Goal: Task Accomplishment & Management: Manage account settings

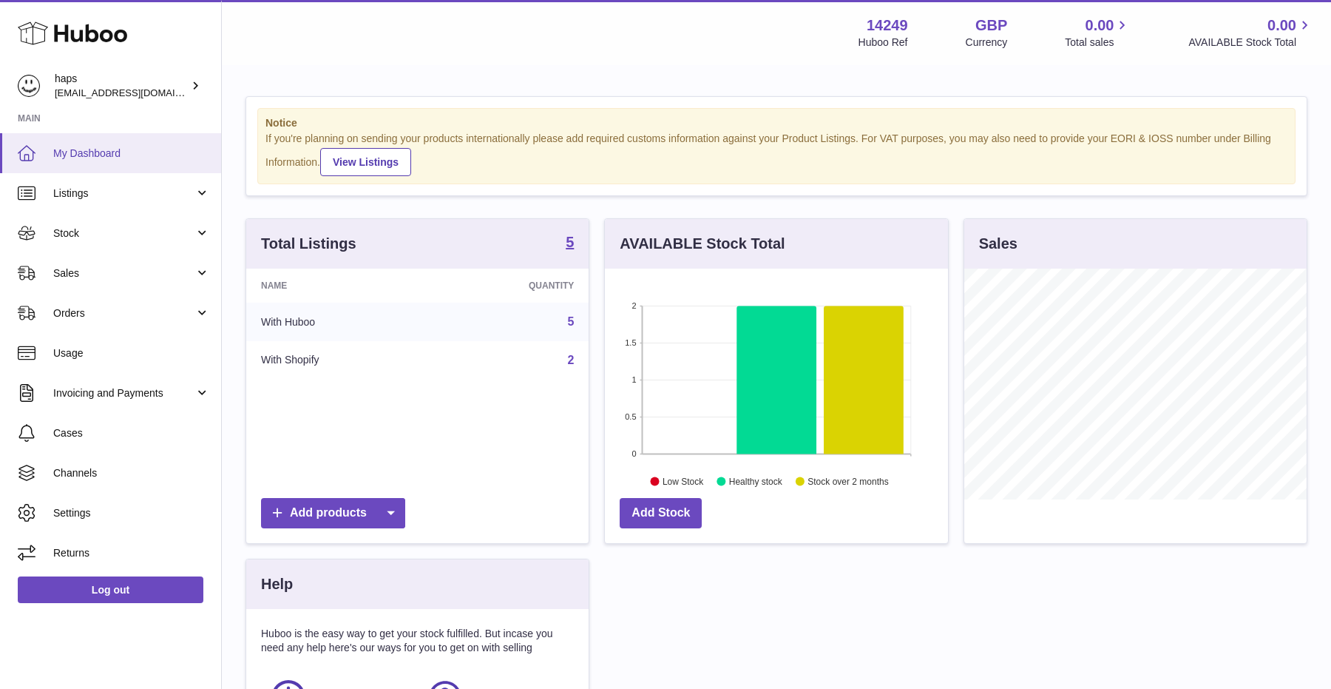
scroll to position [231, 342]
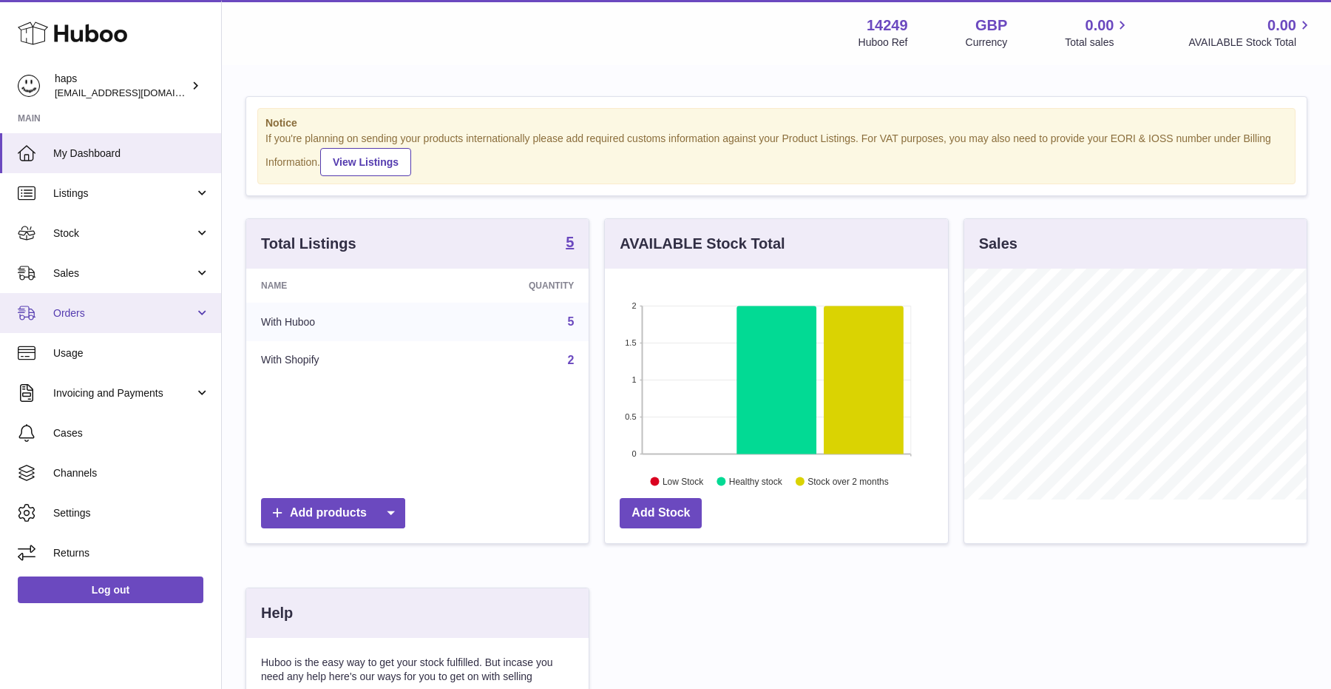
click at [95, 323] on link "Orders" at bounding box center [110, 313] width 221 height 40
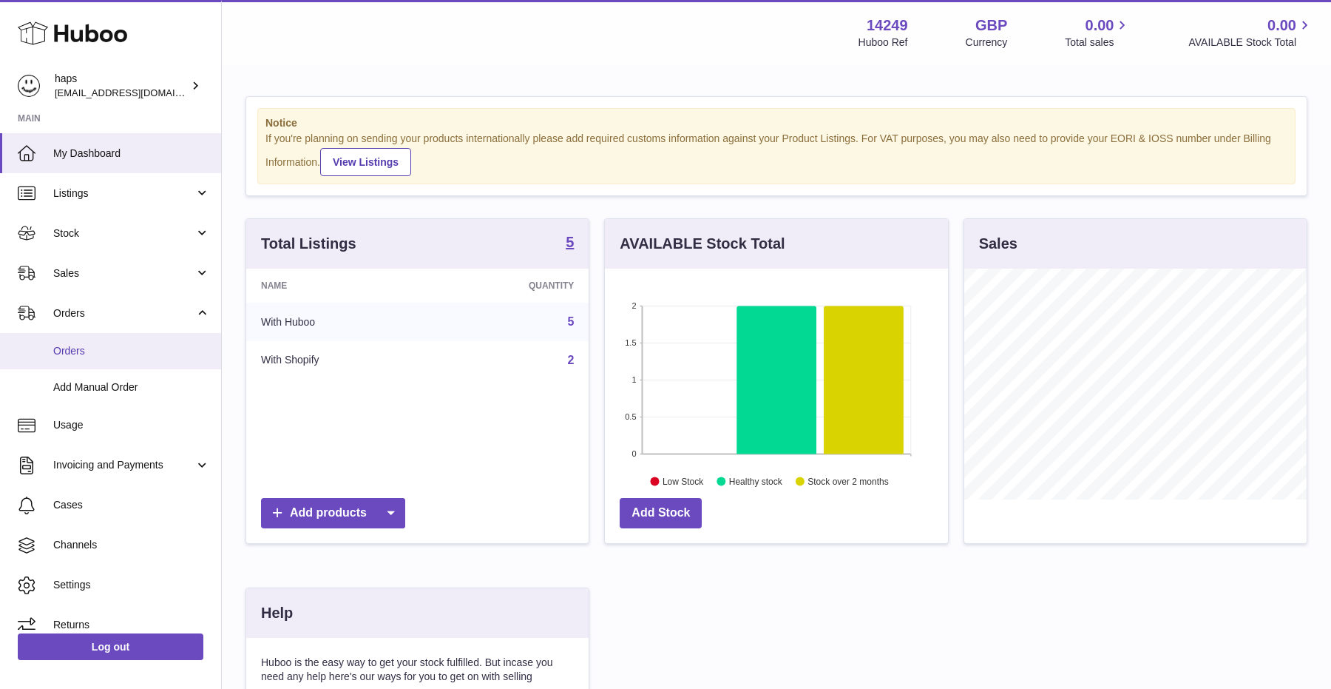
click at [95, 363] on link "Orders" at bounding box center [110, 351] width 221 height 36
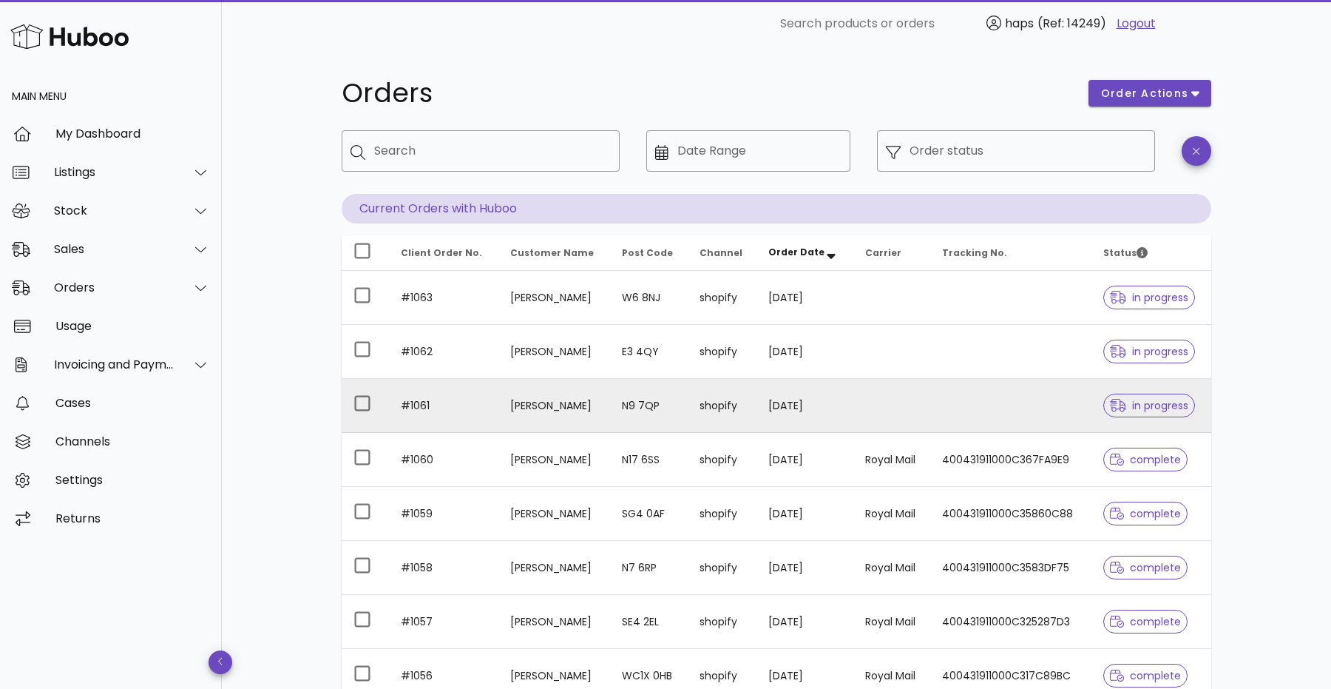
click at [618, 413] on td "N9 7QP" at bounding box center [649, 406] width 78 height 54
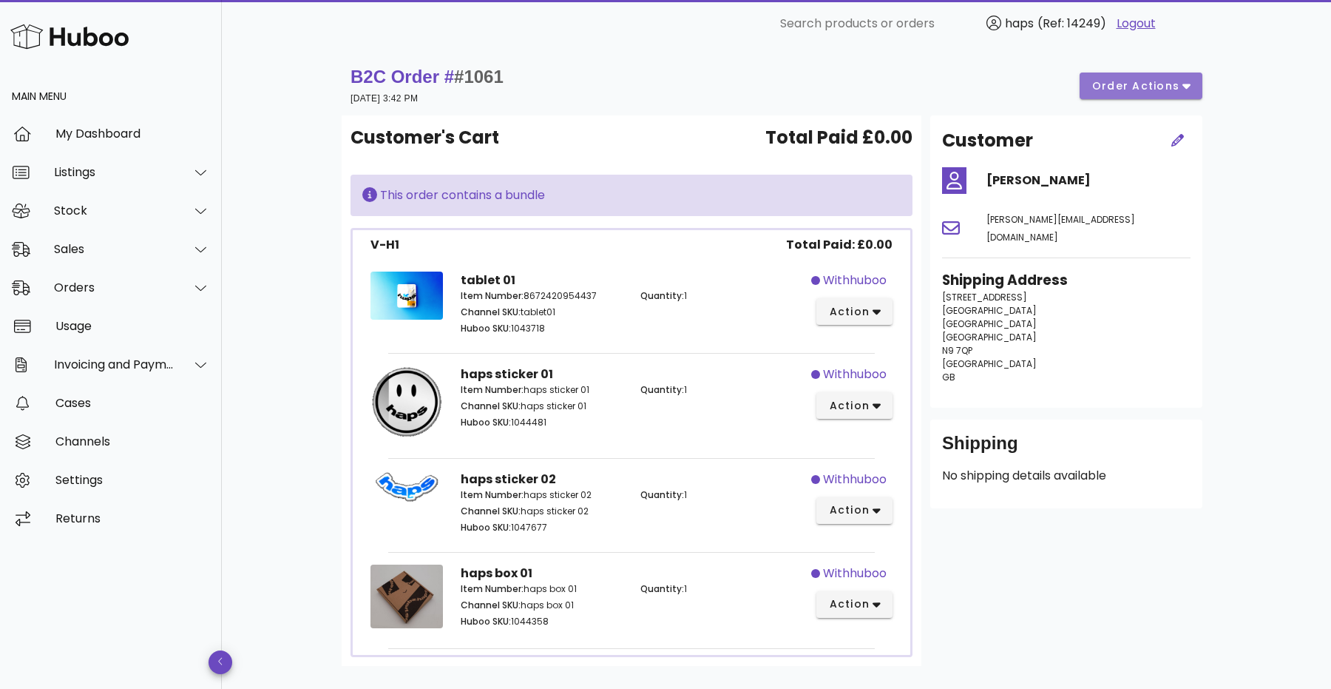
click at [1155, 84] on span "order actions" at bounding box center [1136, 86] width 89 height 16
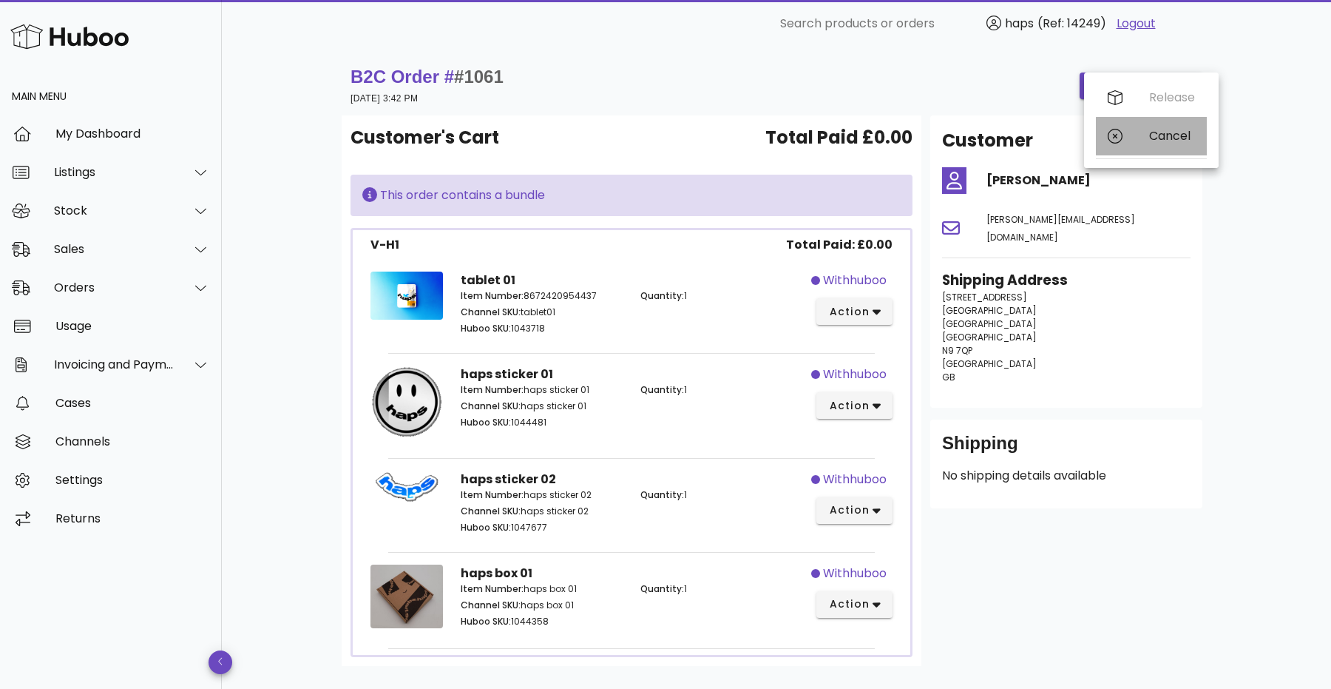
click at [1154, 136] on div "Cancel" at bounding box center [1172, 136] width 46 height 14
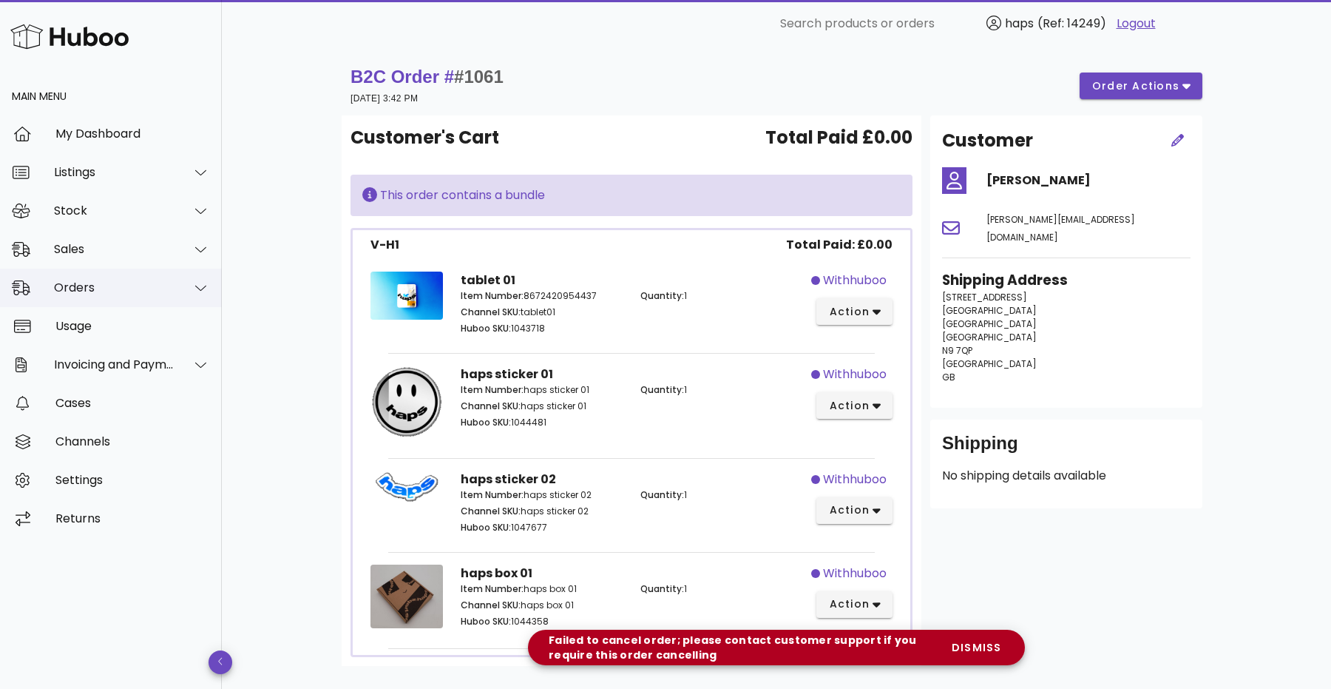
click at [103, 289] on div "Orders" at bounding box center [114, 287] width 121 height 14
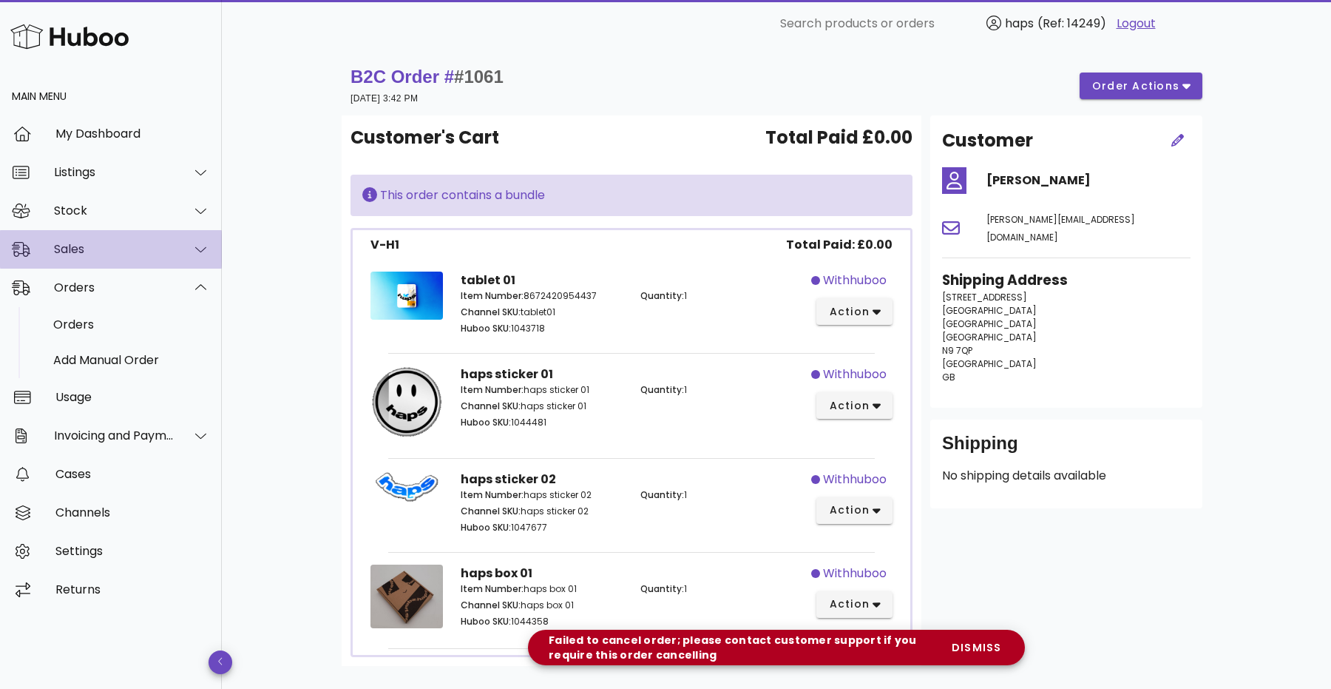
click at [106, 249] on div "Sales" at bounding box center [114, 249] width 121 height 14
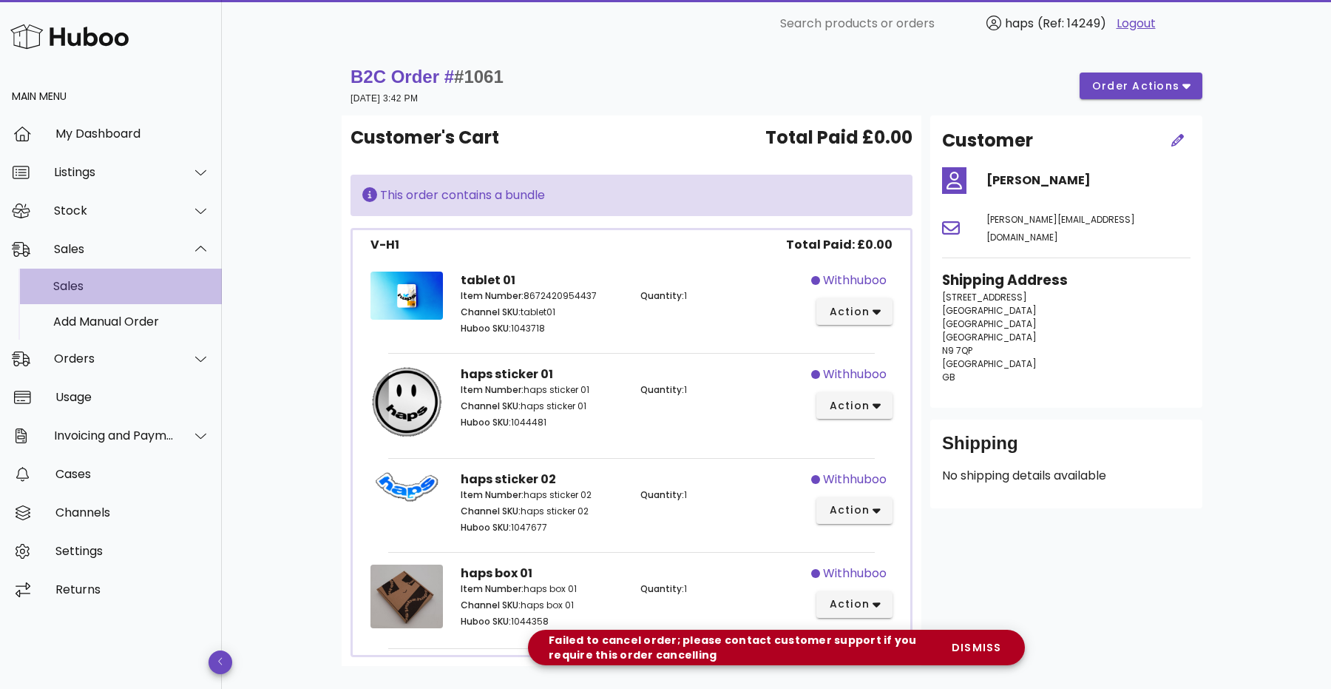
click at [101, 281] on div "Sales" at bounding box center [131, 286] width 157 height 14
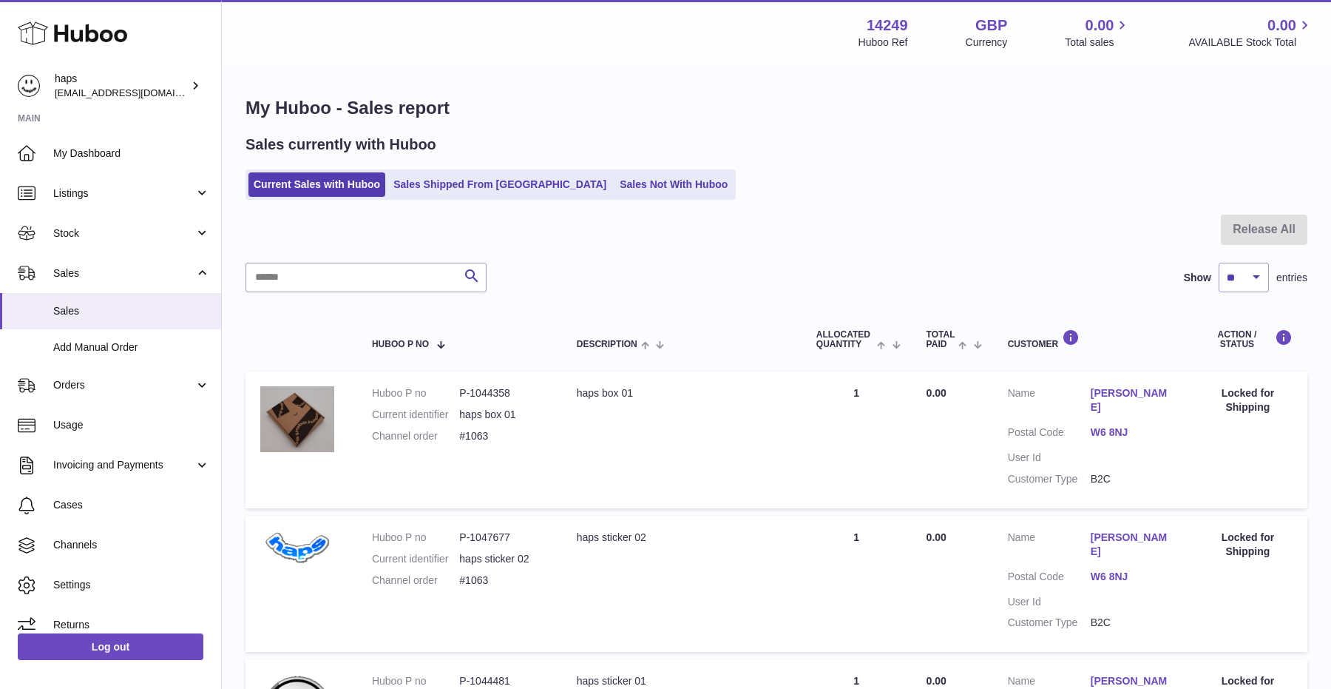
scroll to position [712, 0]
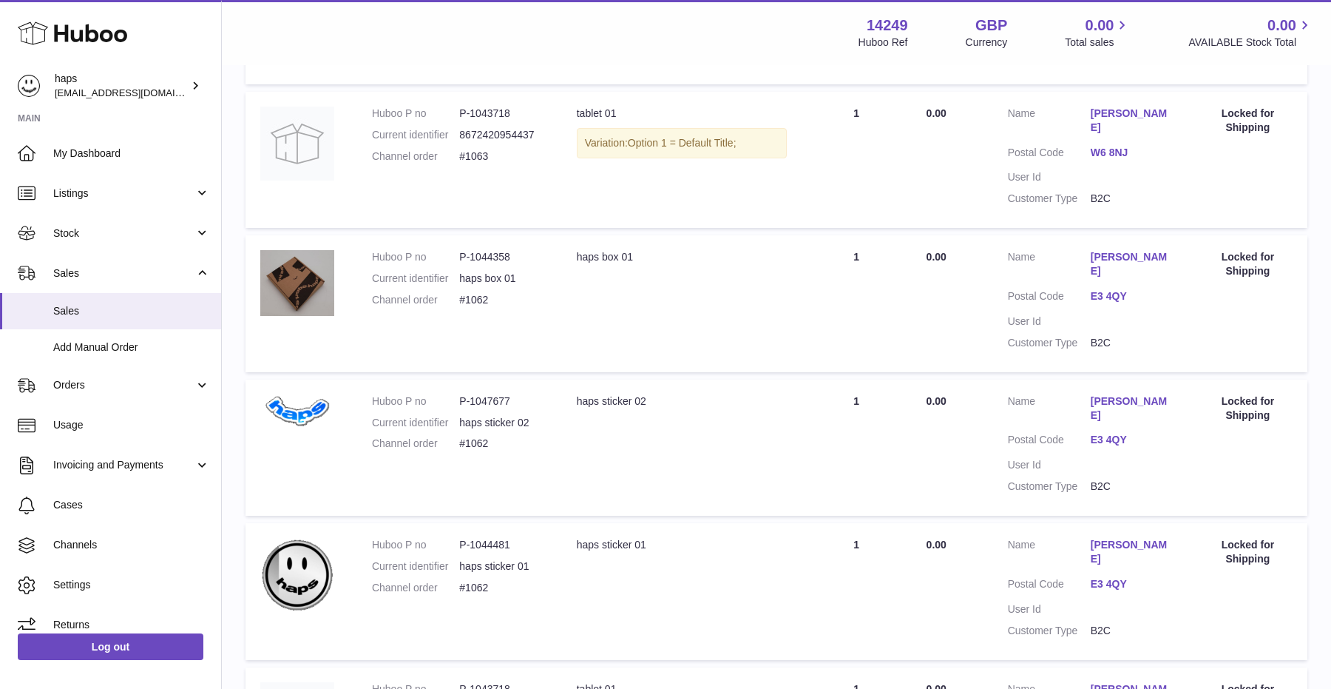
click at [811, 245] on td "Quantity Sold 1" at bounding box center [857, 303] width 110 height 136
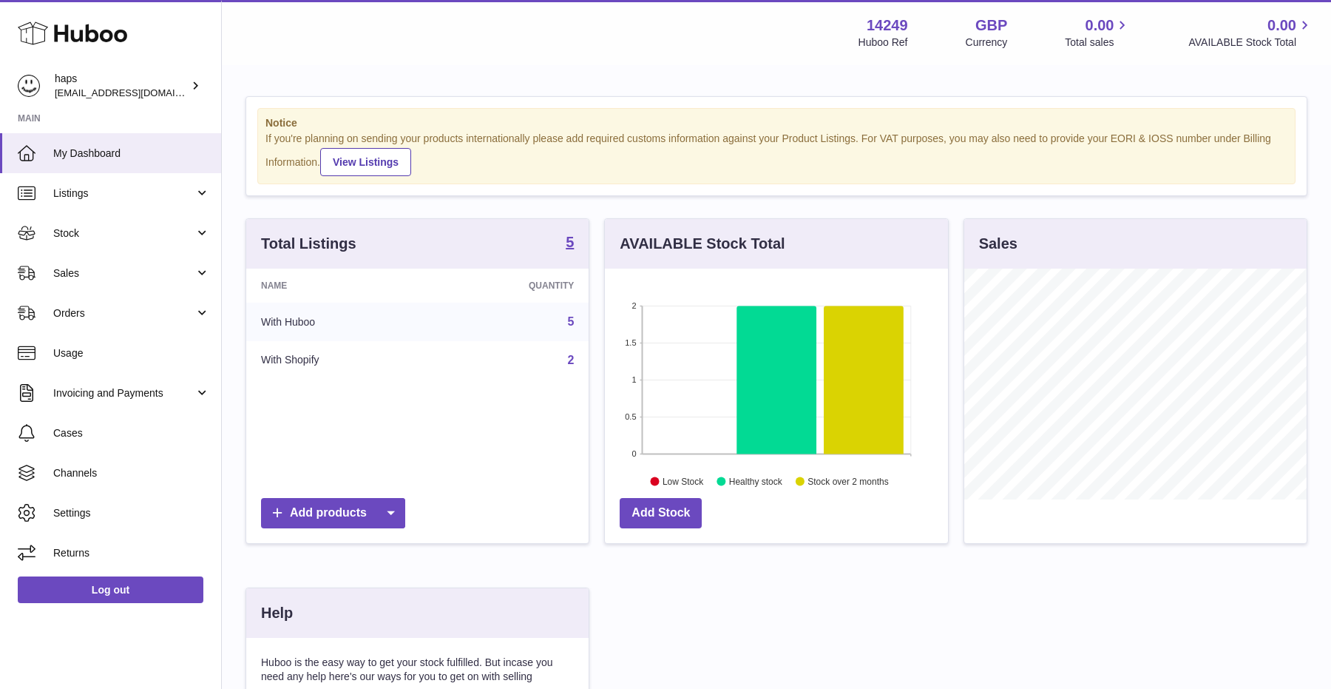
scroll to position [231, 342]
click at [117, 391] on span "Invoicing and Payments" at bounding box center [123, 393] width 141 height 14
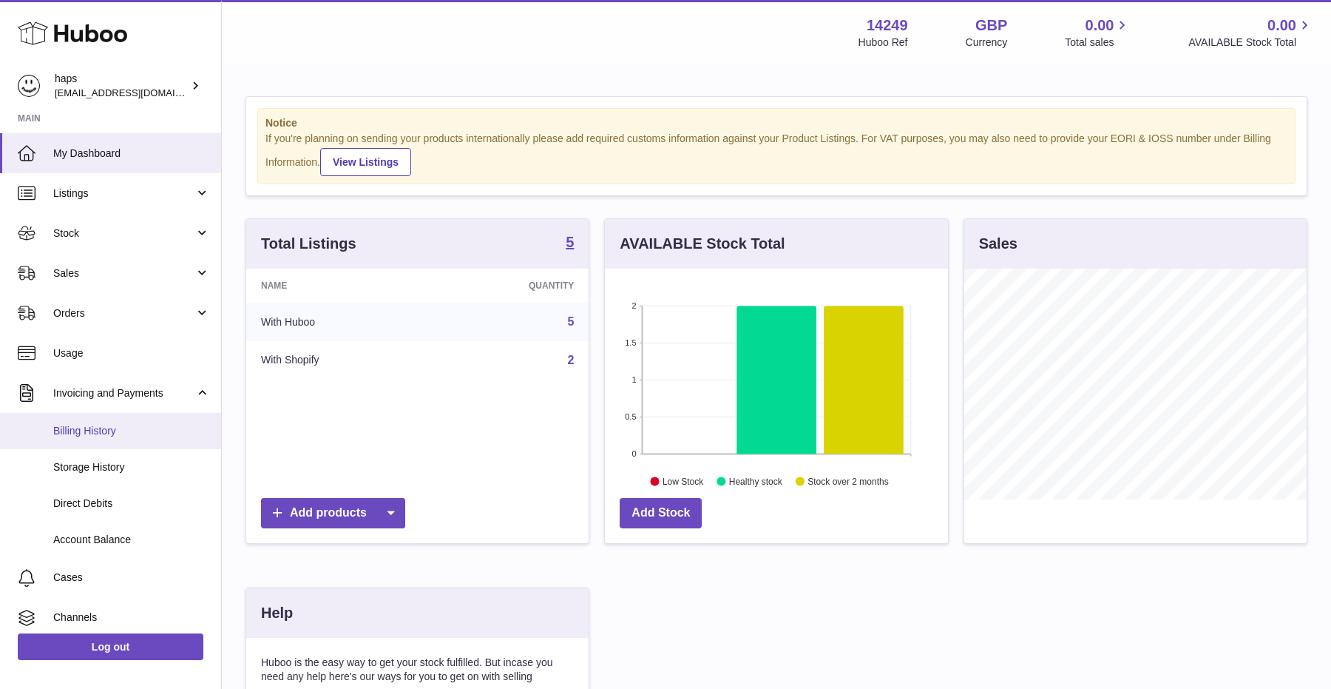
click at [108, 432] on span "Billing History" at bounding box center [131, 431] width 157 height 14
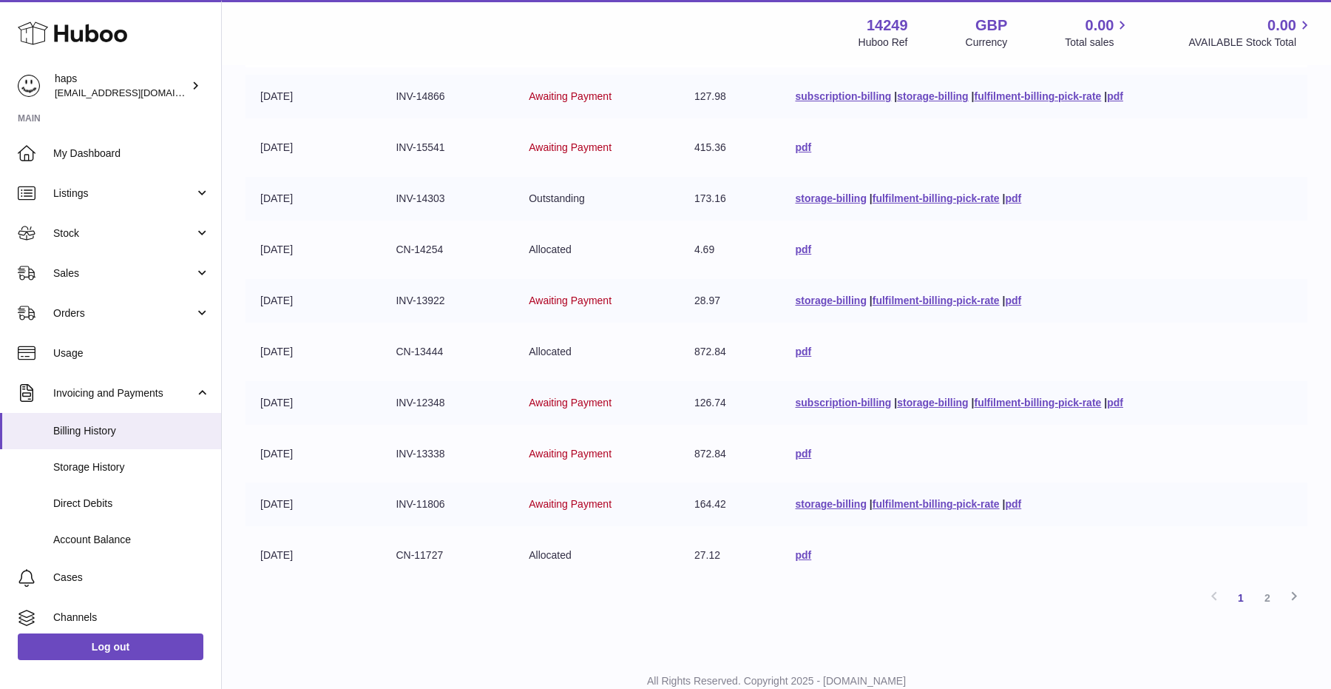
scroll to position [209, 0]
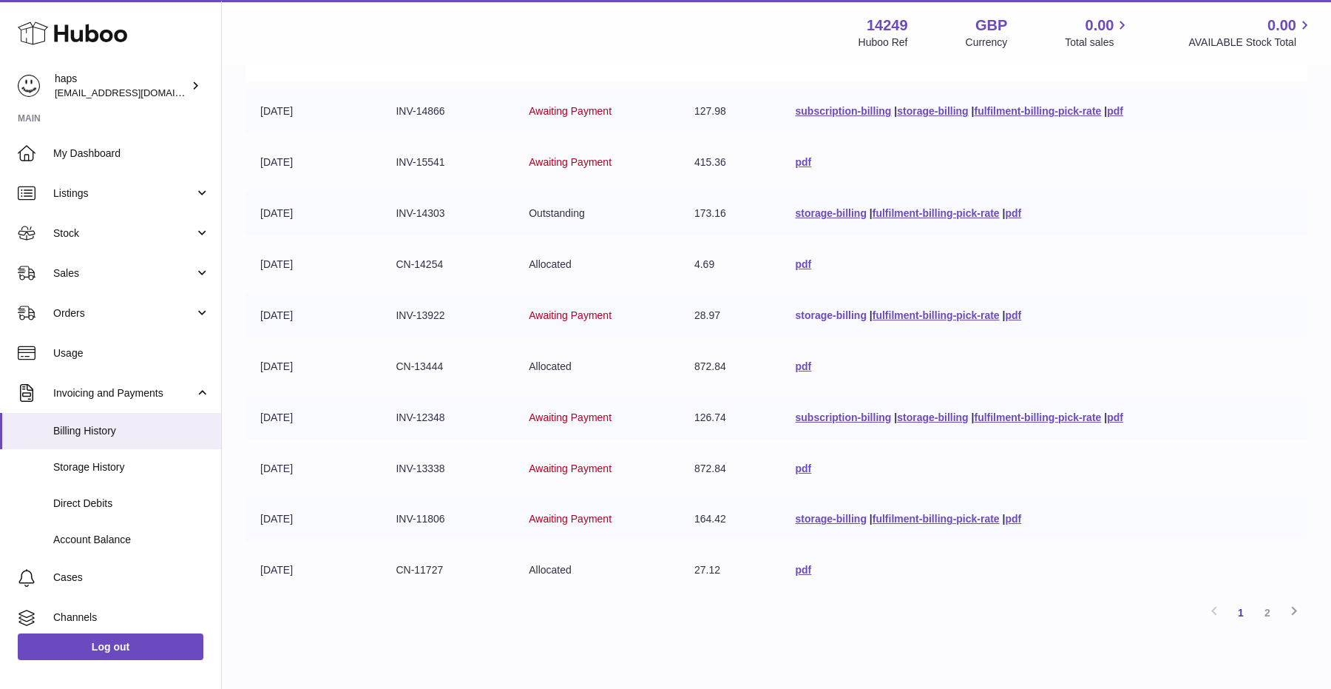
click at [813, 317] on link "storage-billing" at bounding box center [831, 315] width 71 height 12
click at [1013, 314] on link "pdf" at bounding box center [1013, 315] width 16 height 12
